Goal: Navigation & Orientation: Find specific page/section

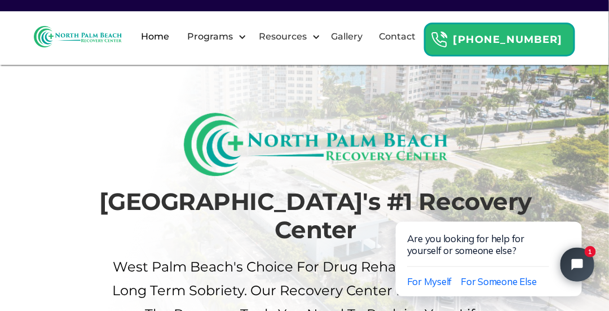
click at [176, 49] on link "Home" at bounding box center [155, 37] width 42 height 36
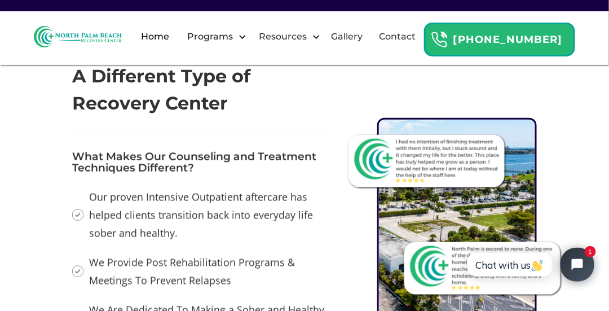
scroll to position [1285, 0]
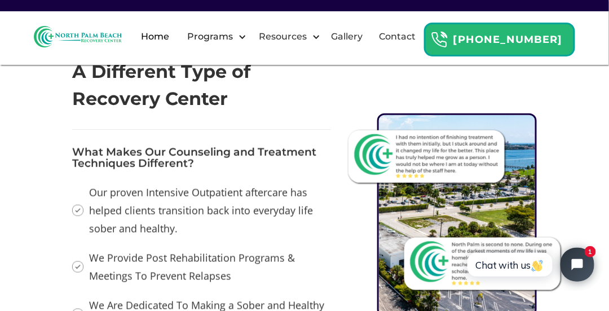
click at [440, 179] on div at bounding box center [457, 214] width 160 height 203
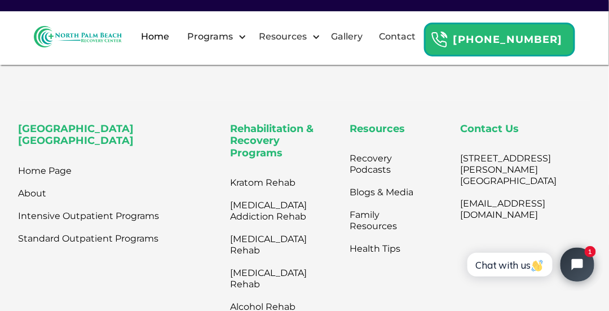
scroll to position [3689, 0]
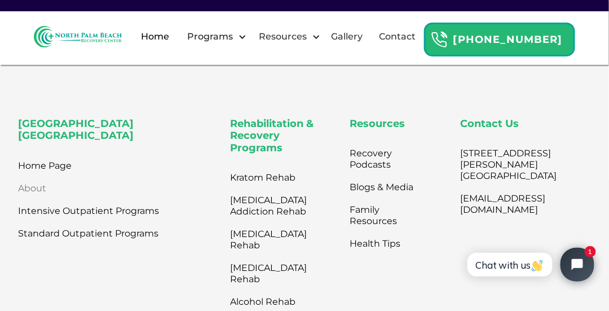
click at [32, 187] on link "About" at bounding box center [32, 189] width 28 height 23
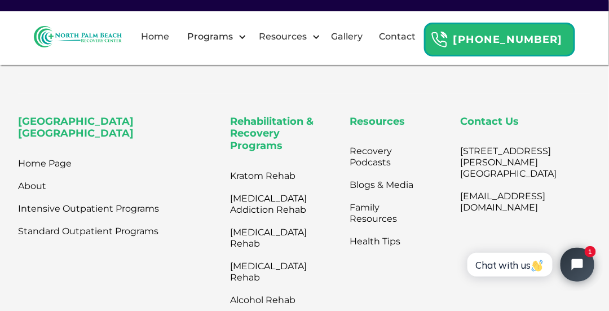
scroll to position [2596, 0]
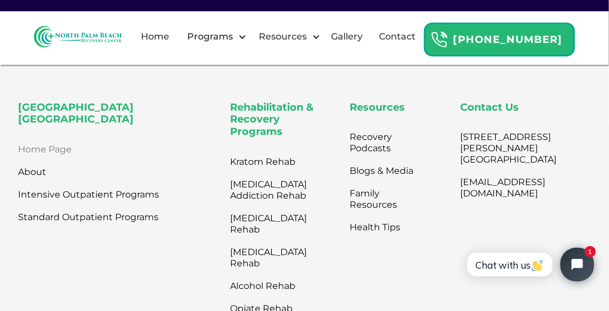
click at [39, 139] on link "Home Page" at bounding box center [45, 150] width 54 height 23
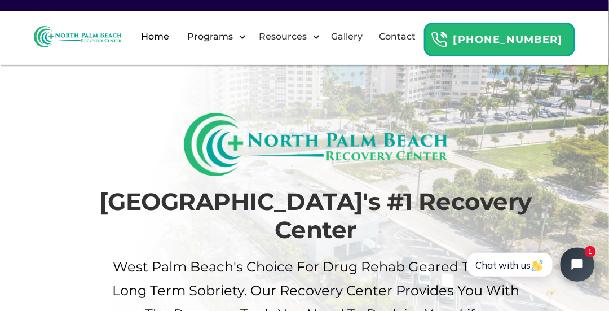
click at [122, 47] on img at bounding box center [78, 36] width 88 height 21
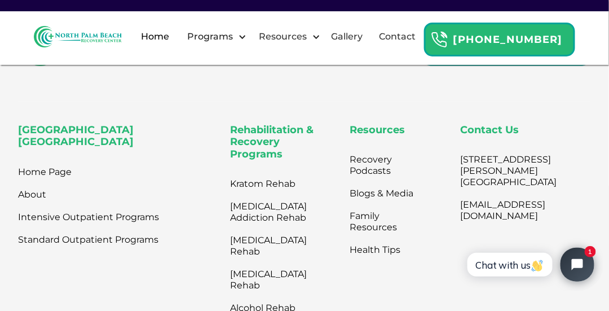
scroll to position [3668, 0]
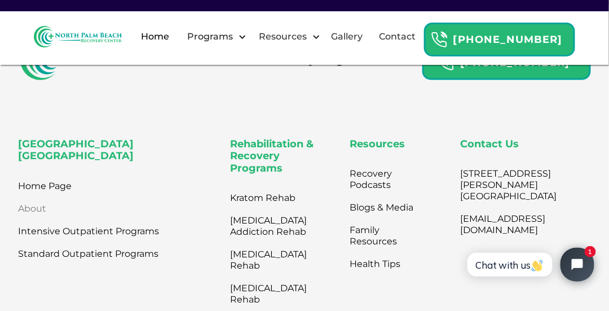
click at [32, 202] on link "About" at bounding box center [32, 209] width 28 height 23
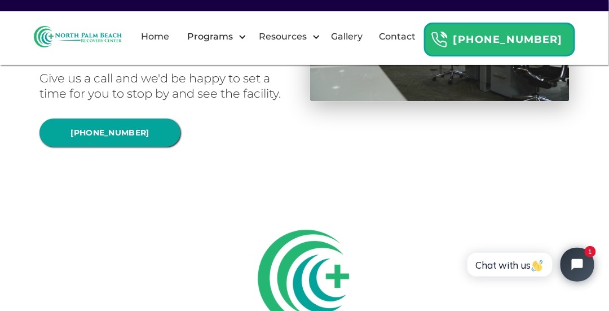
scroll to position [731, 0]
